Goal: Navigation & Orientation: Find specific page/section

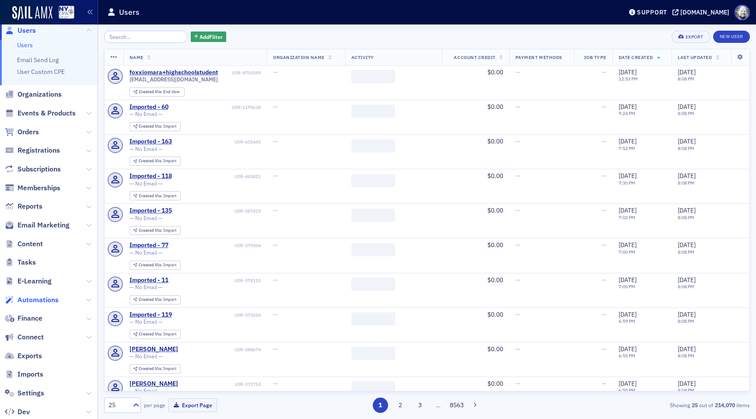
scroll to position [6, 0]
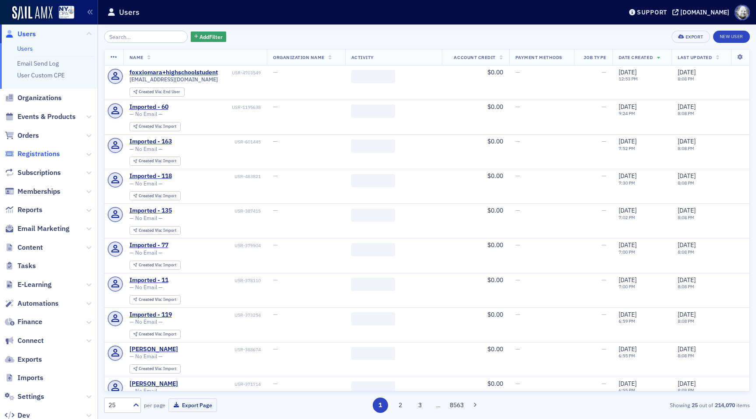
click at [35, 157] on span "Registrations" at bounding box center [38, 154] width 42 height 10
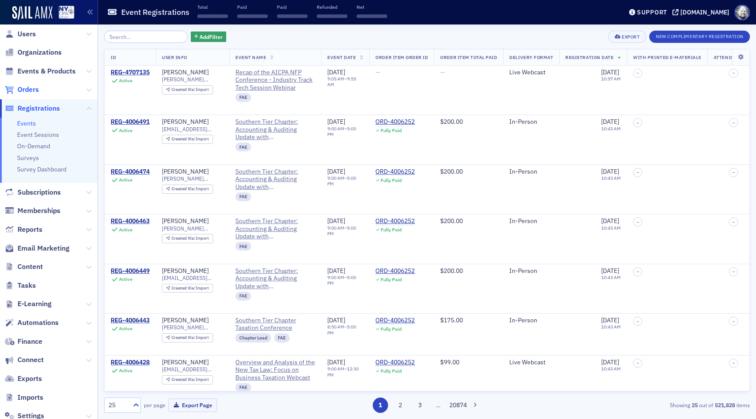
click at [31, 87] on span "Orders" at bounding box center [27, 90] width 21 height 10
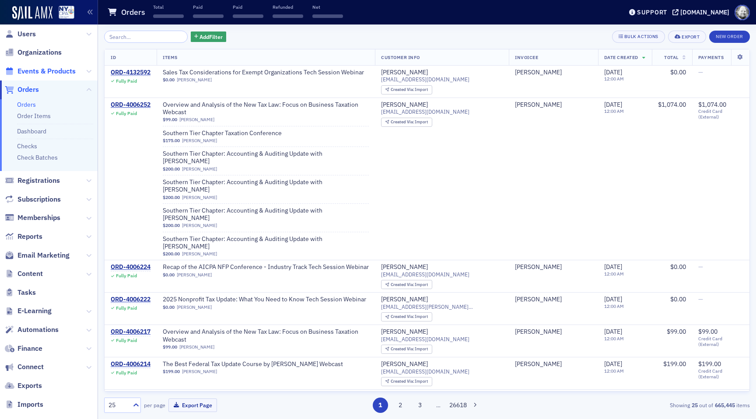
click at [37, 71] on span "Events & Products" at bounding box center [46, 71] width 58 height 10
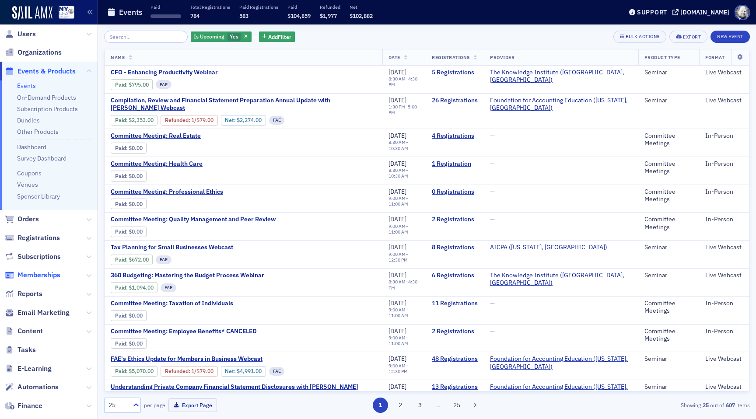
click at [36, 271] on span "Memberships" at bounding box center [38, 275] width 43 height 10
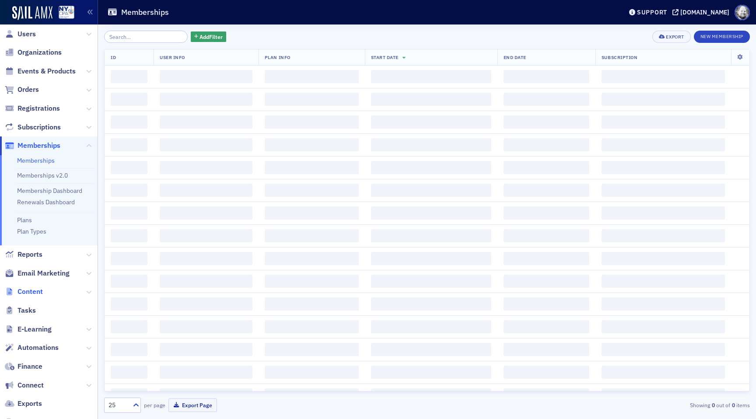
click at [37, 292] on span "Content" at bounding box center [29, 292] width 25 height 10
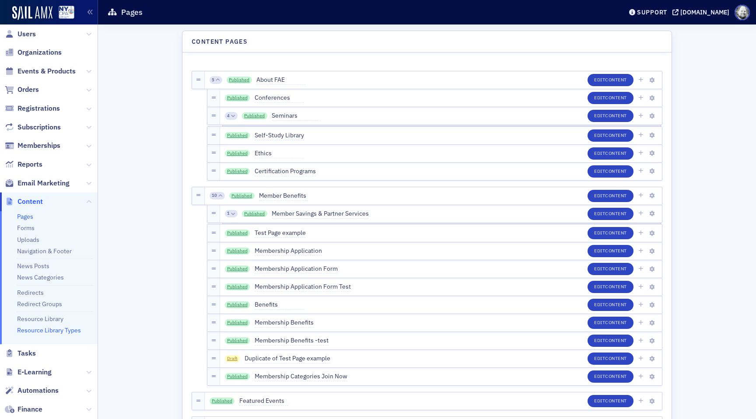
click at [33, 329] on link "Resource Library Types" at bounding box center [49, 330] width 64 height 8
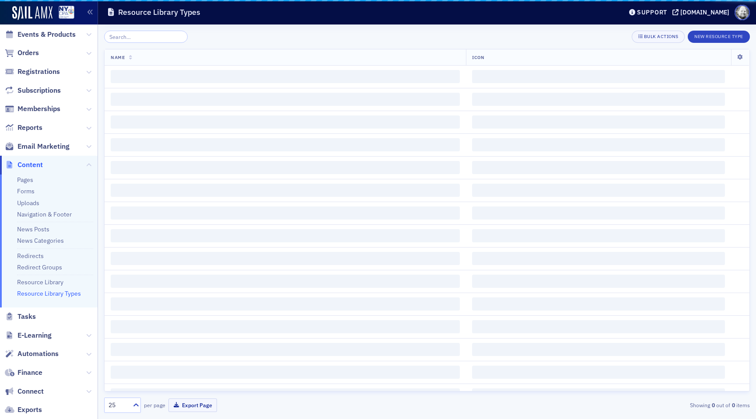
scroll to position [47, 0]
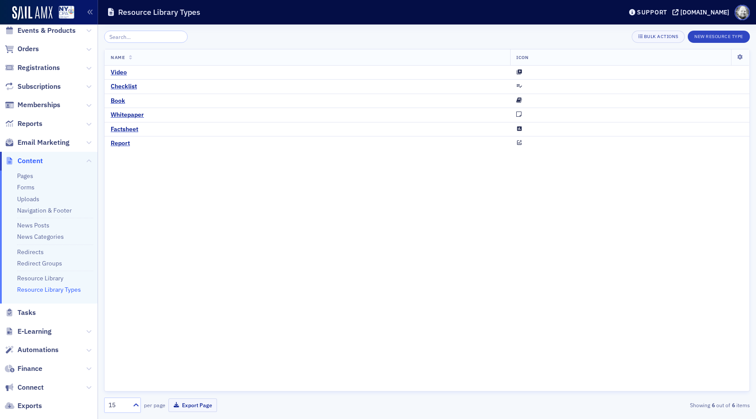
click at [33, 329] on span "E-Learning" at bounding box center [34, 332] width 34 height 10
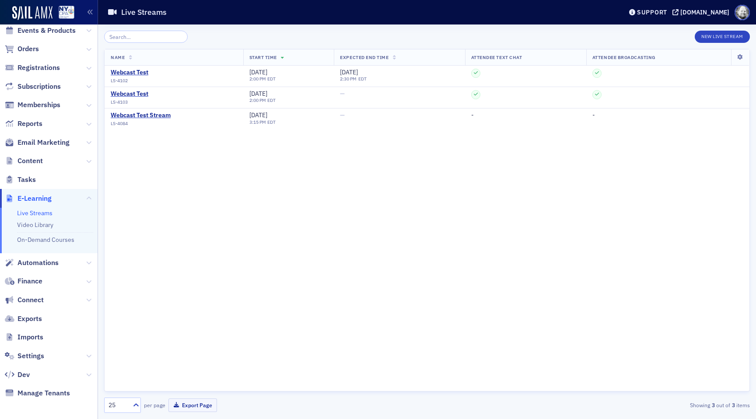
click at [36, 212] on link "Live Streams" at bounding box center [34, 213] width 35 height 8
click at [40, 240] on link "On-Demand Courses" at bounding box center [45, 240] width 57 height 8
click at [124, 70] on div "Webcast Test" at bounding box center [130, 73] width 38 height 8
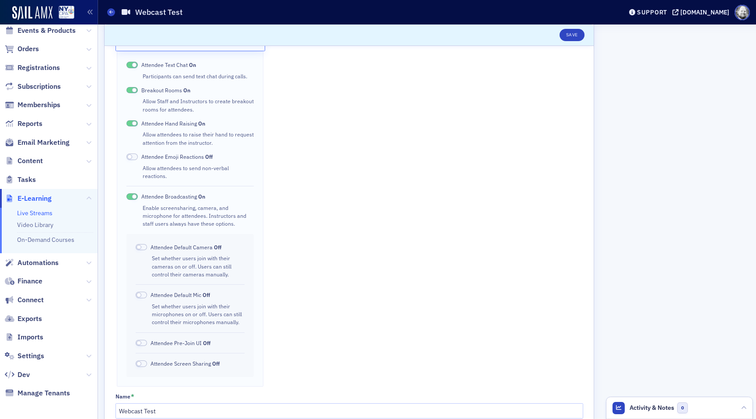
scroll to position [471, 0]
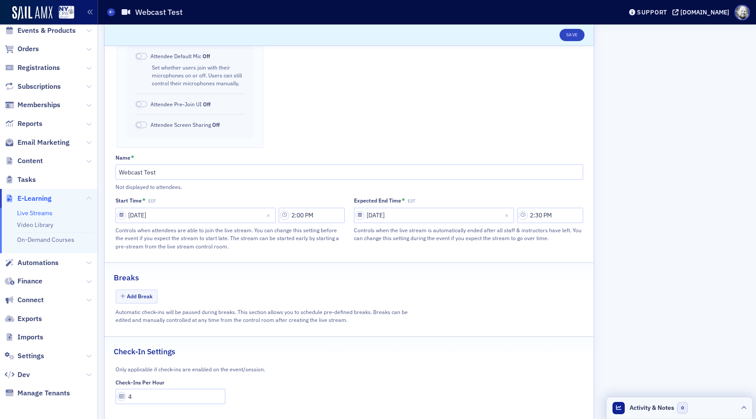
click at [744, 405] on div at bounding box center [743, 407] width 5 height 9
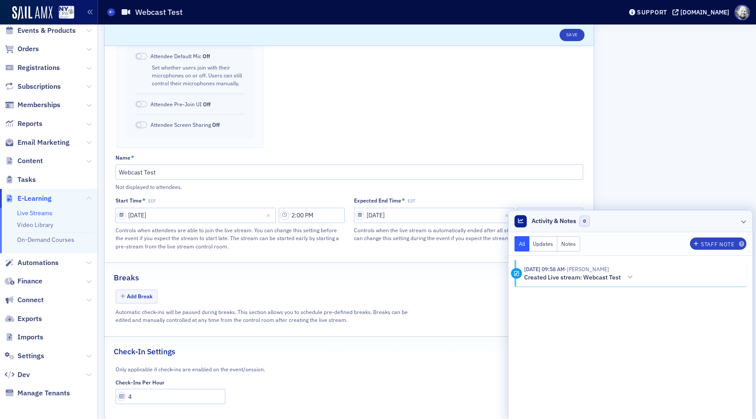
click at [744, 223] on icon at bounding box center [743, 221] width 5 height 5
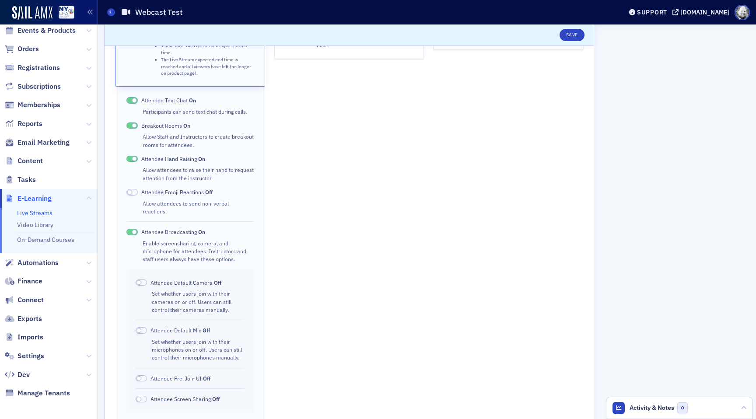
scroll to position [191, 0]
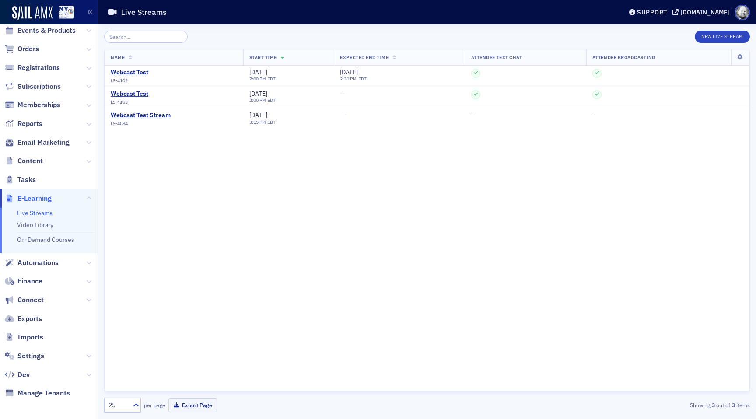
click at [49, 234] on li "On-Demand Courses" at bounding box center [55, 238] width 76 height 12
click at [46, 241] on link "On-Demand Courses" at bounding box center [45, 240] width 57 height 8
